Goal: Communication & Community: Answer question/provide support

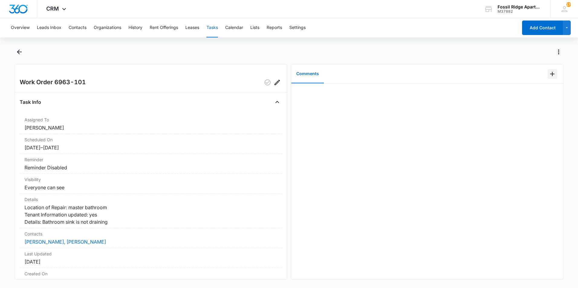
click at [551, 75] on icon "Add Comment" at bounding box center [552, 73] width 7 height 7
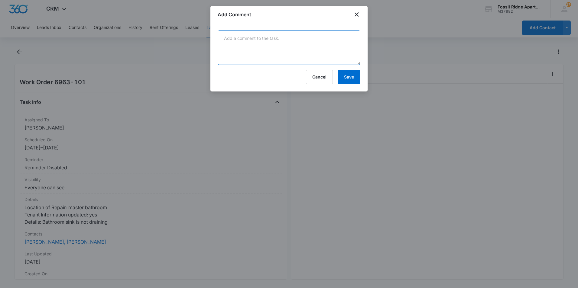
click at [335, 61] on textarea at bounding box center [289, 48] width 143 height 34
type textarea "Cleared the clogged bathroom sink."
click at [343, 80] on button "Save" at bounding box center [349, 77] width 23 height 15
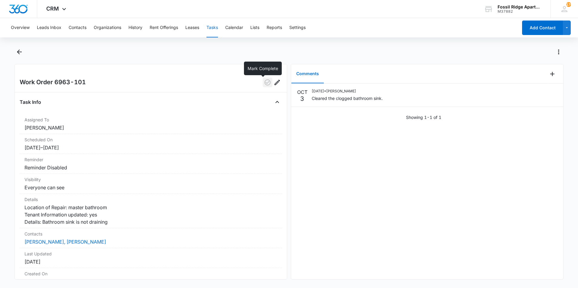
click at [265, 82] on icon "button" at bounding box center [267, 82] width 7 height 7
click at [21, 51] on icon "Back" at bounding box center [19, 51] width 7 height 7
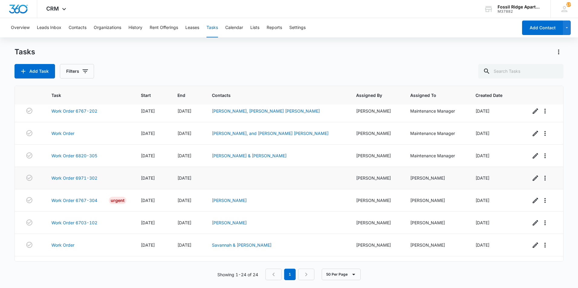
drag, startPoint x: 156, startPoint y: 165, endPoint x: 144, endPoint y: 177, distance: 16.5
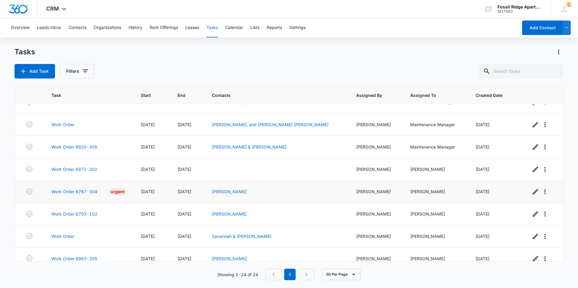
scroll to position [380, 0]
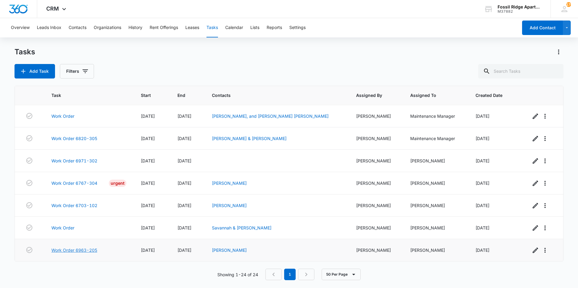
click at [74, 249] on link "Work Order 6963-205" at bounding box center [74, 250] width 46 height 6
